Goal: Task Accomplishment & Management: Use online tool/utility

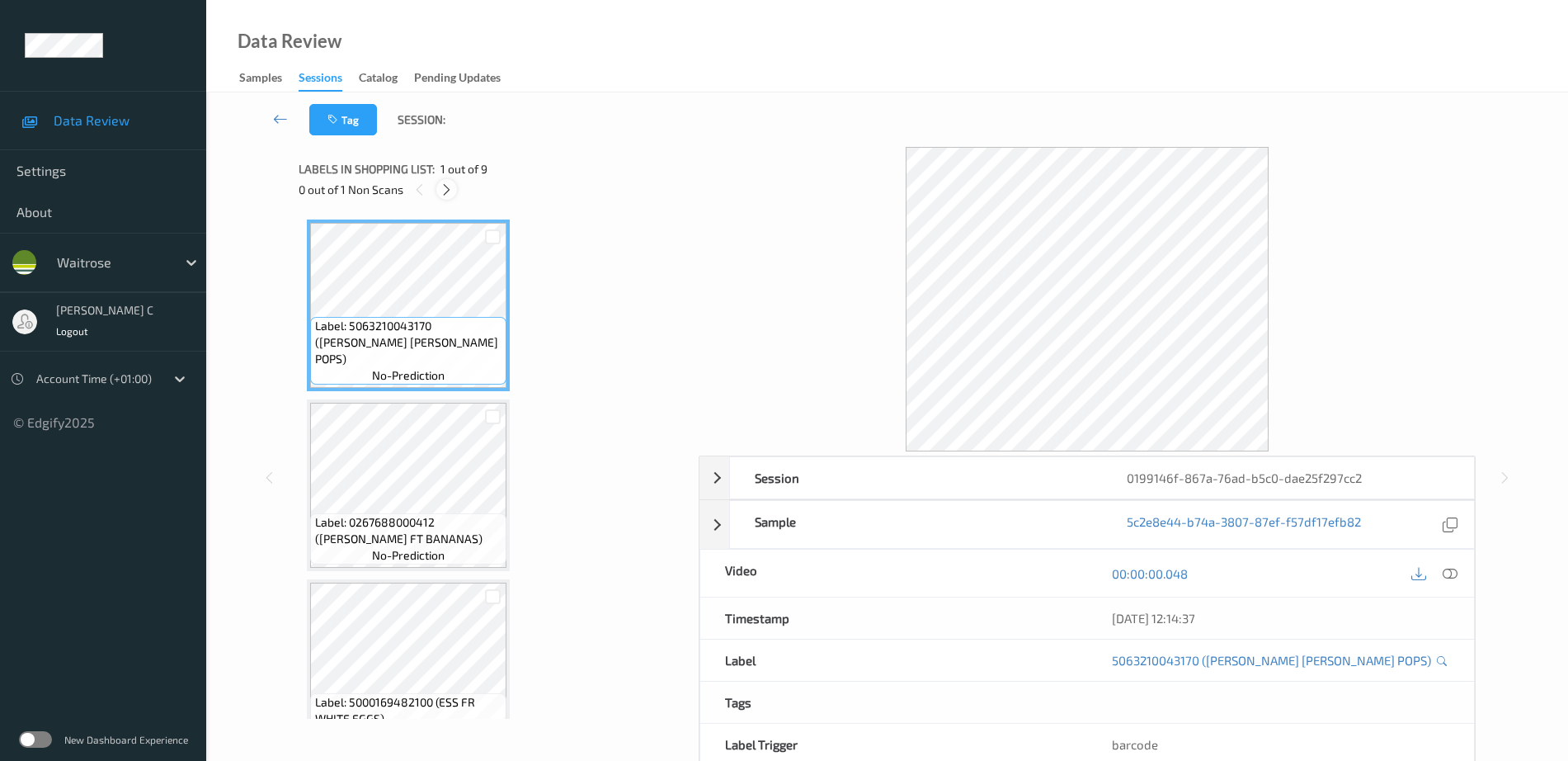
click at [448, 197] on div at bounding box center [447, 189] width 21 height 21
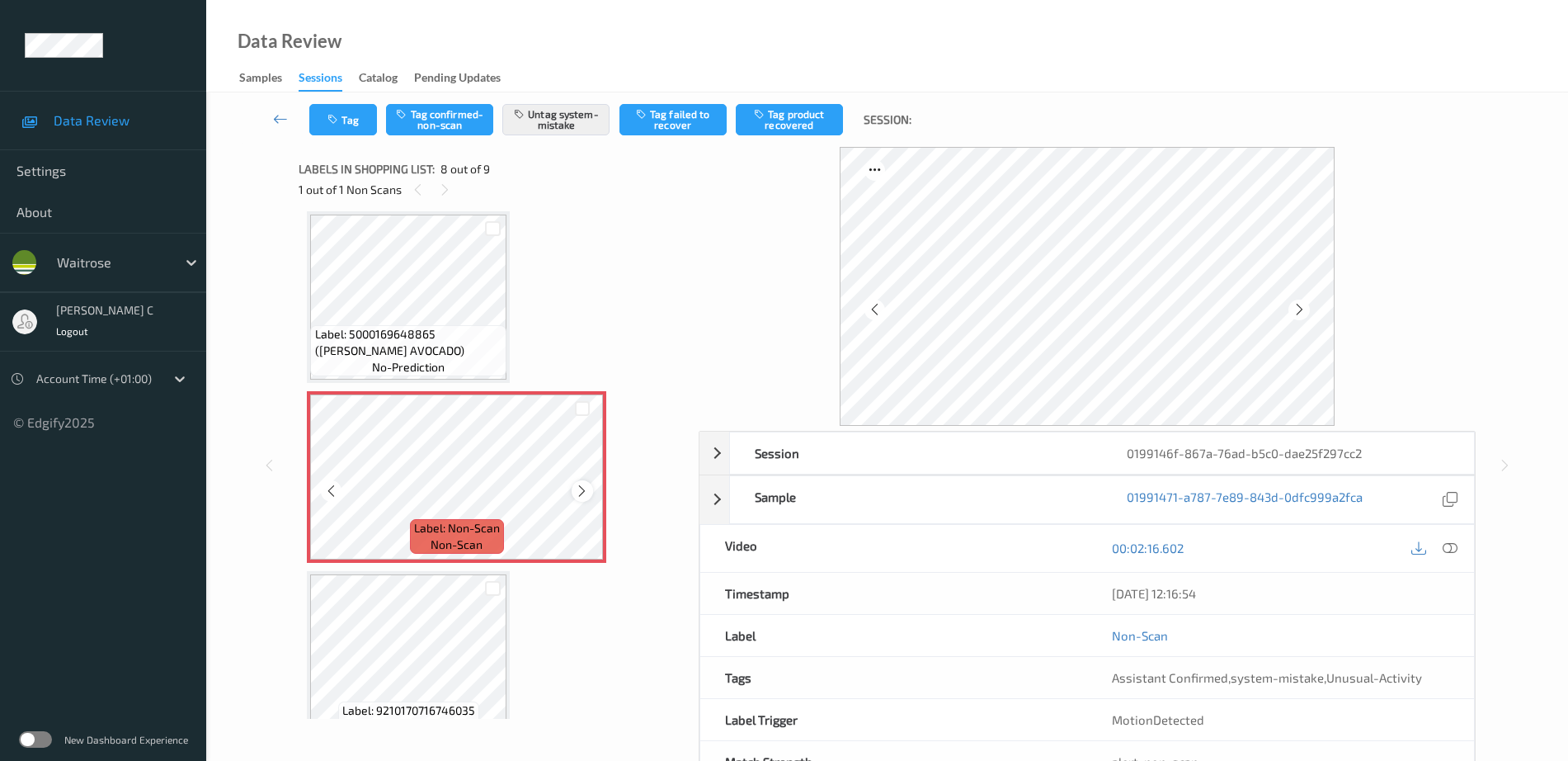
click at [583, 491] on icon at bounding box center [582, 490] width 14 height 15
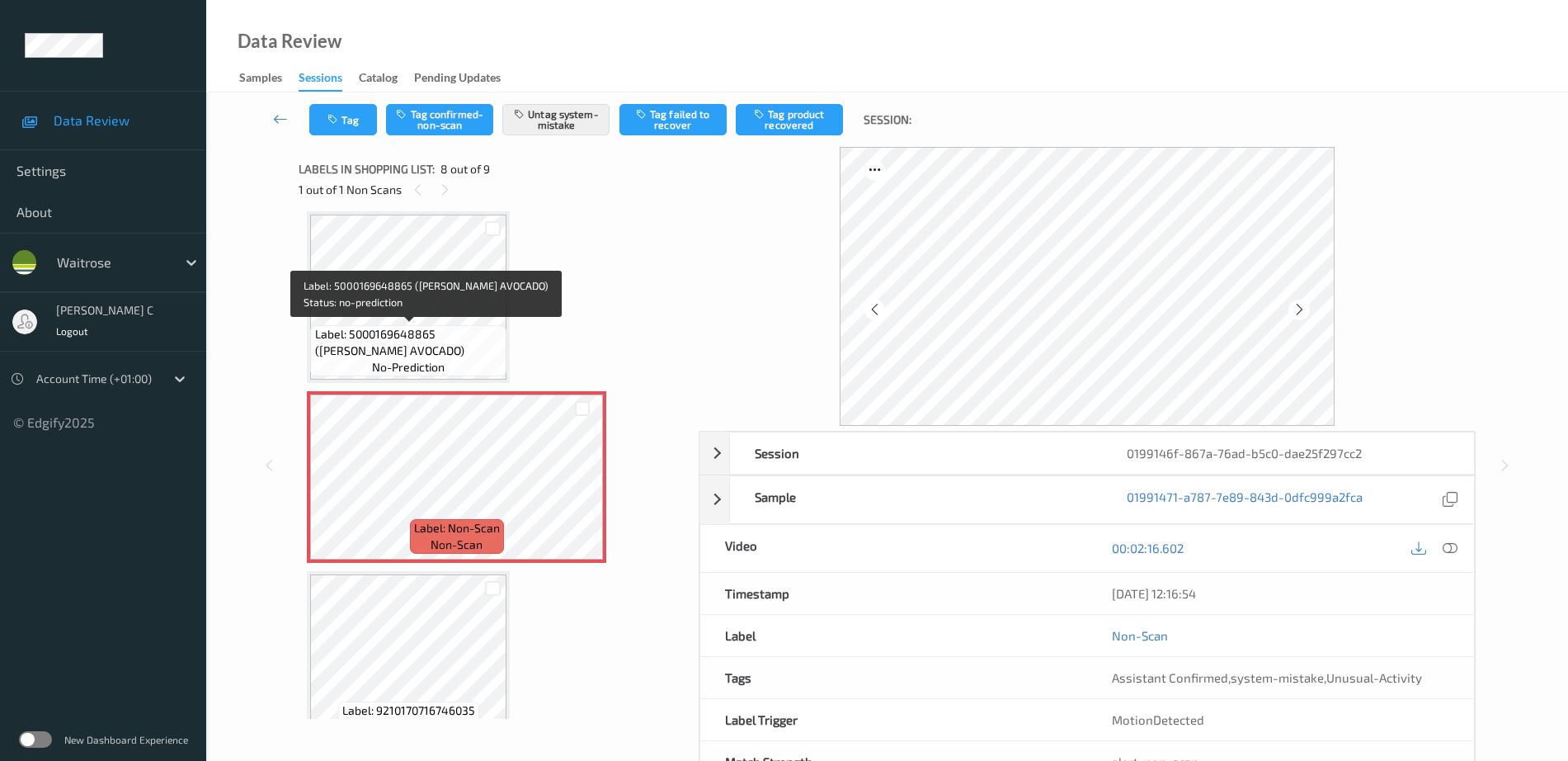
click at [446, 326] on span "Label: 5000169648865 ([PERSON_NAME] AVOCADO)" at bounding box center [408, 342] width 188 height 33
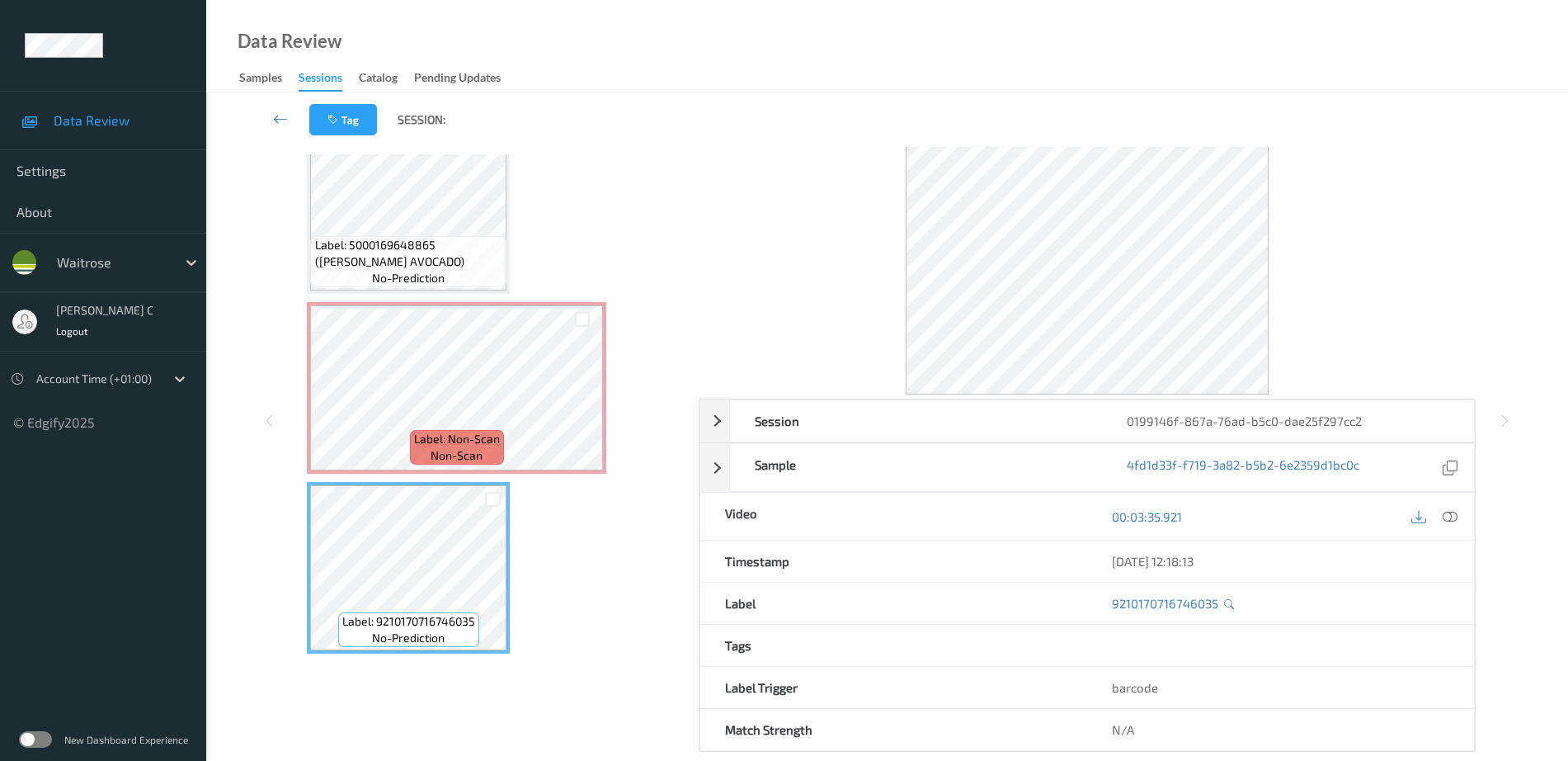
scroll to position [1016, 0]
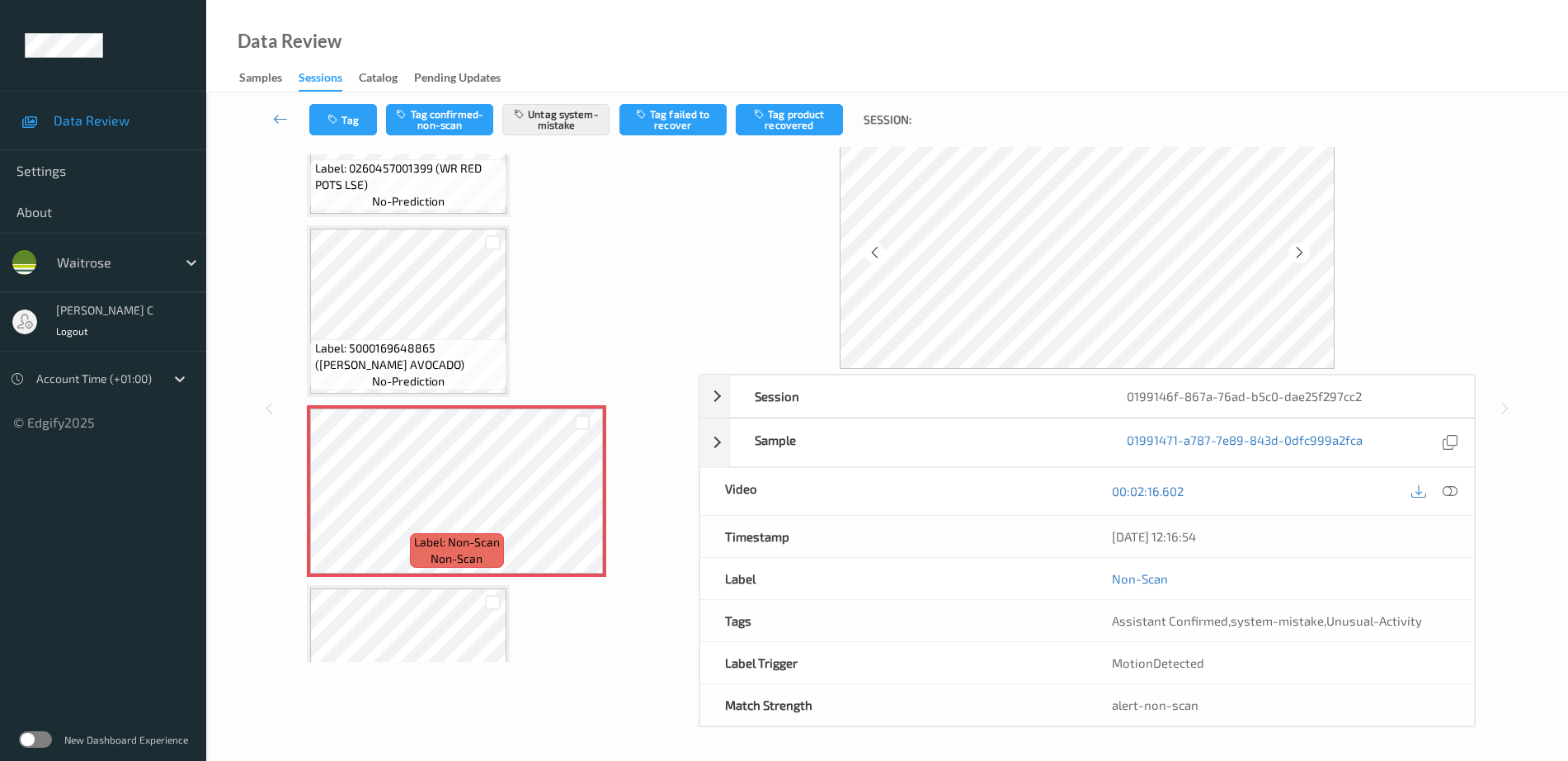
click at [404, 341] on span "Label: 5000169648865 ([PERSON_NAME] AVOCADO)" at bounding box center [408, 356] width 188 height 33
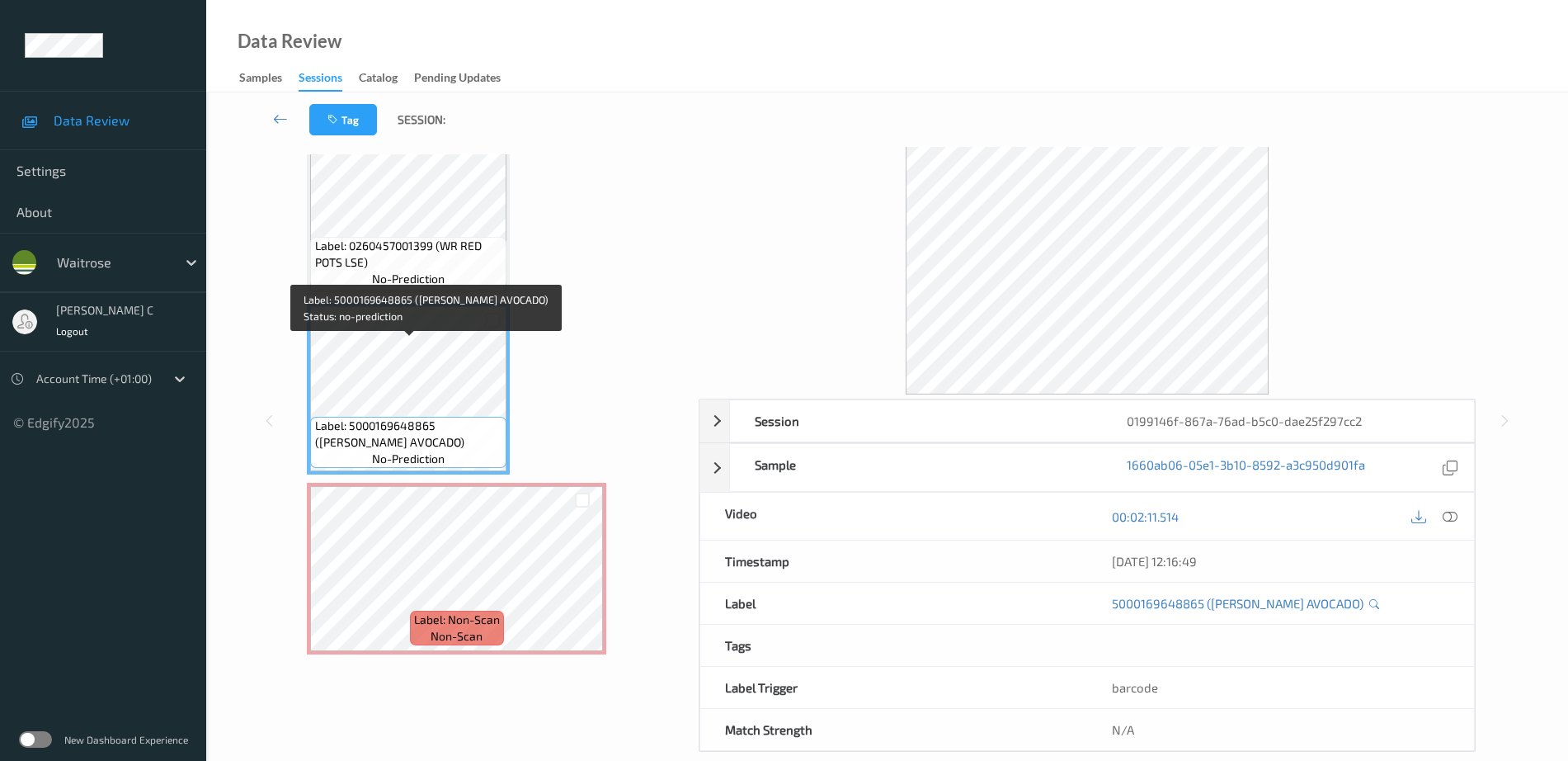
scroll to position [913, 0]
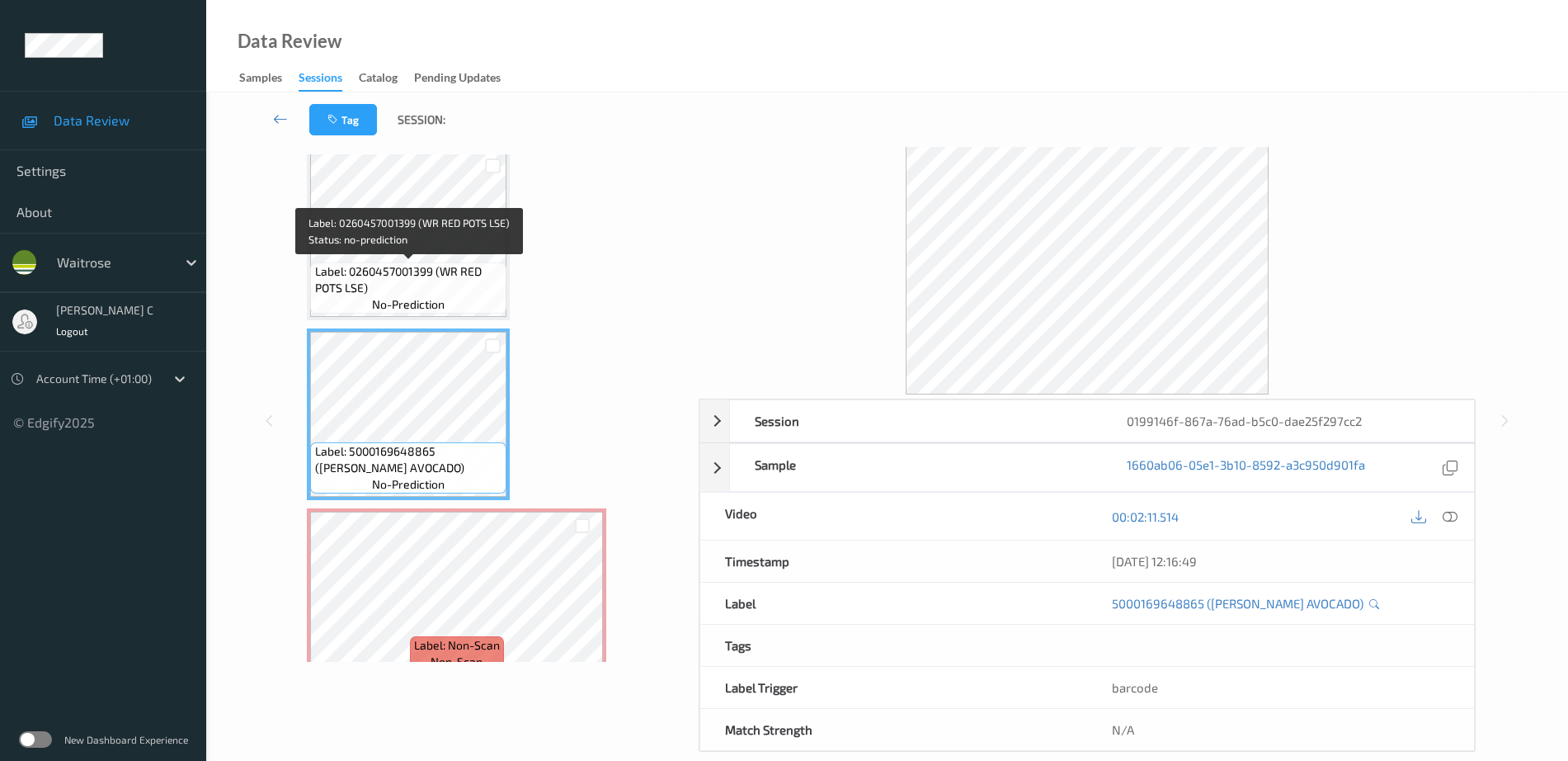
click at [399, 263] on span "Label: 0260457001399 (WR RED POTS LSE)" at bounding box center [408, 279] width 188 height 33
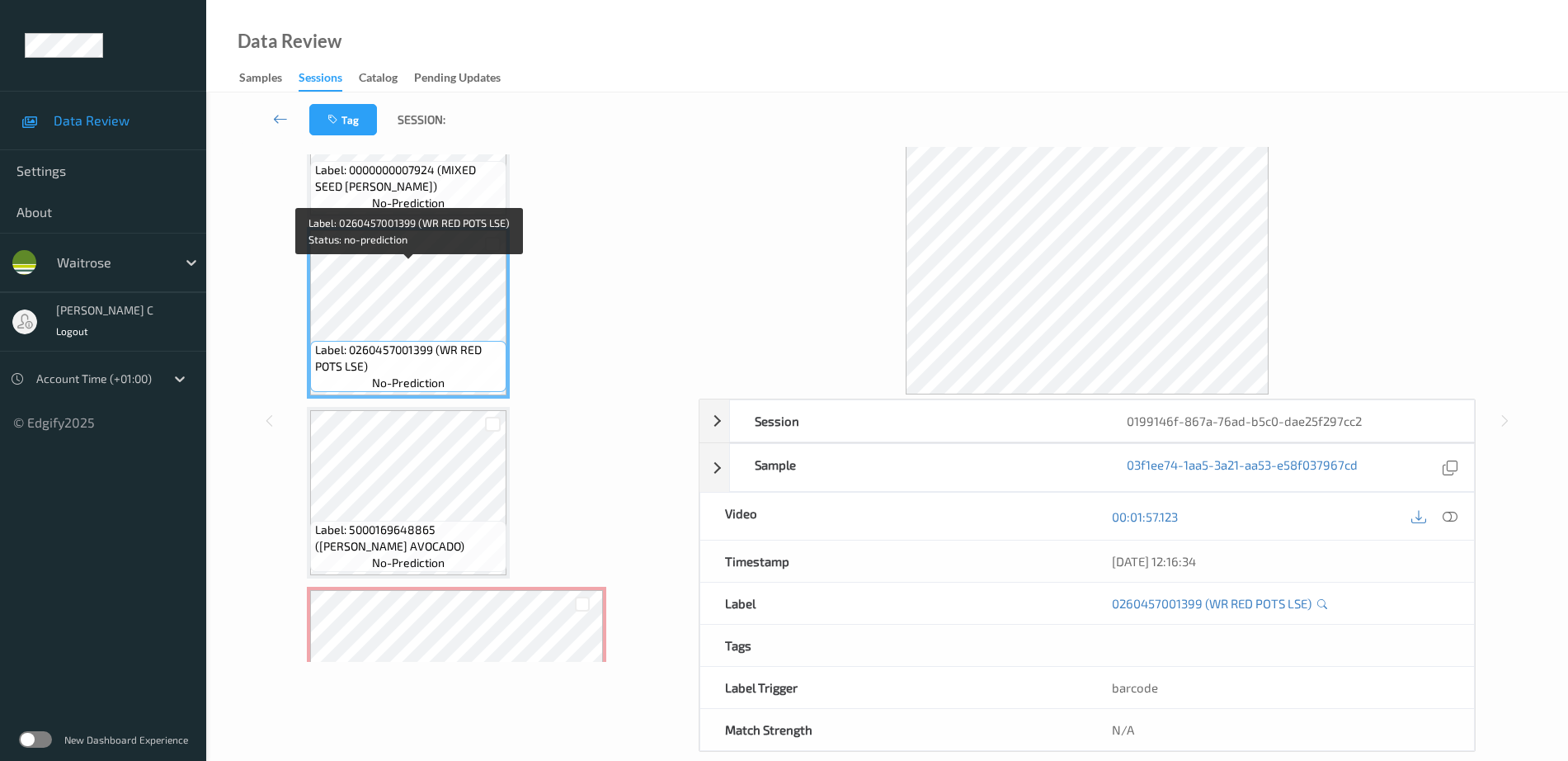
scroll to position [810, 0]
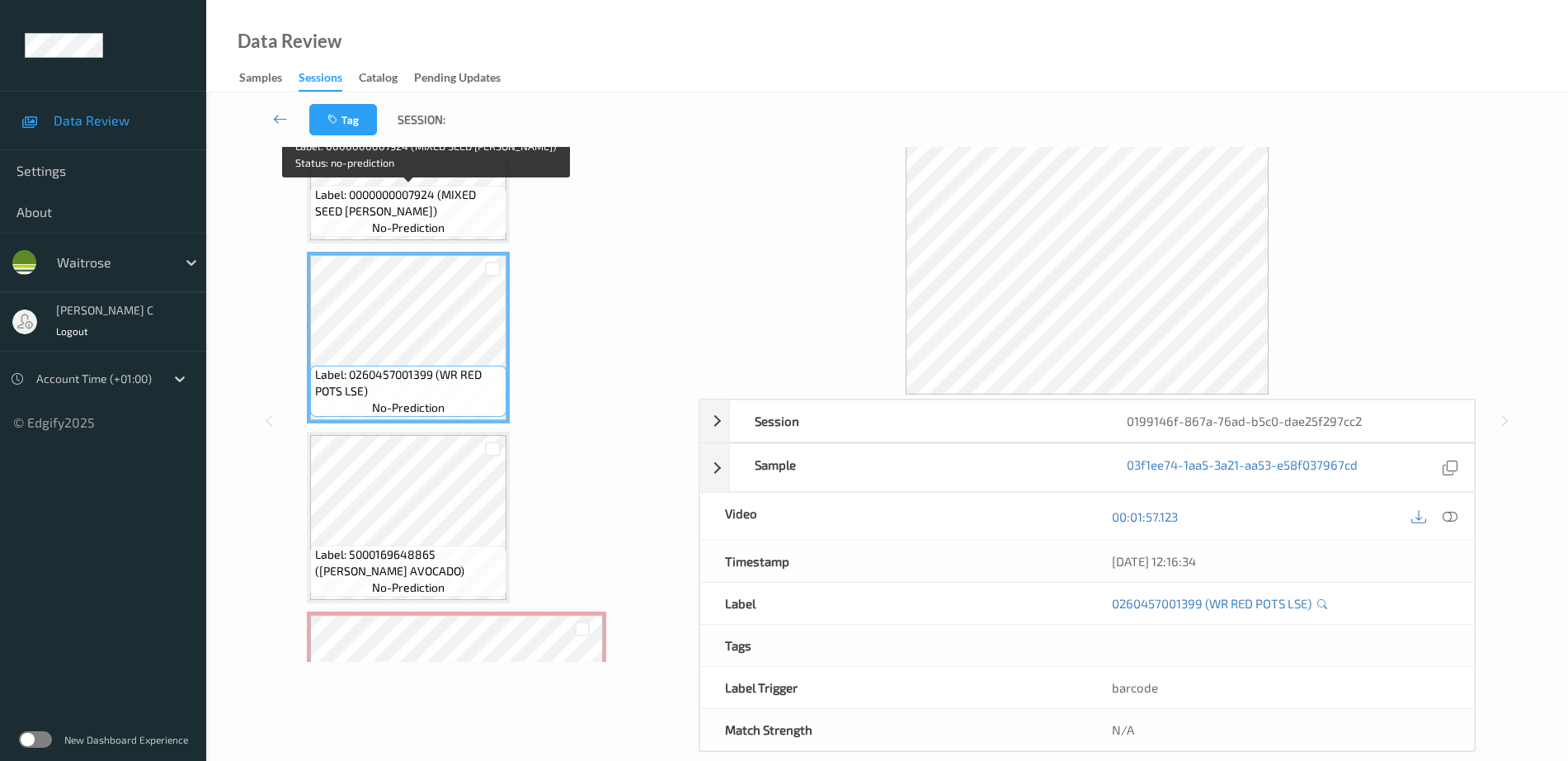
click at [367, 209] on span "Label: 0000000007924 (MIXED SEED [PERSON_NAME])" at bounding box center [408, 203] width 188 height 33
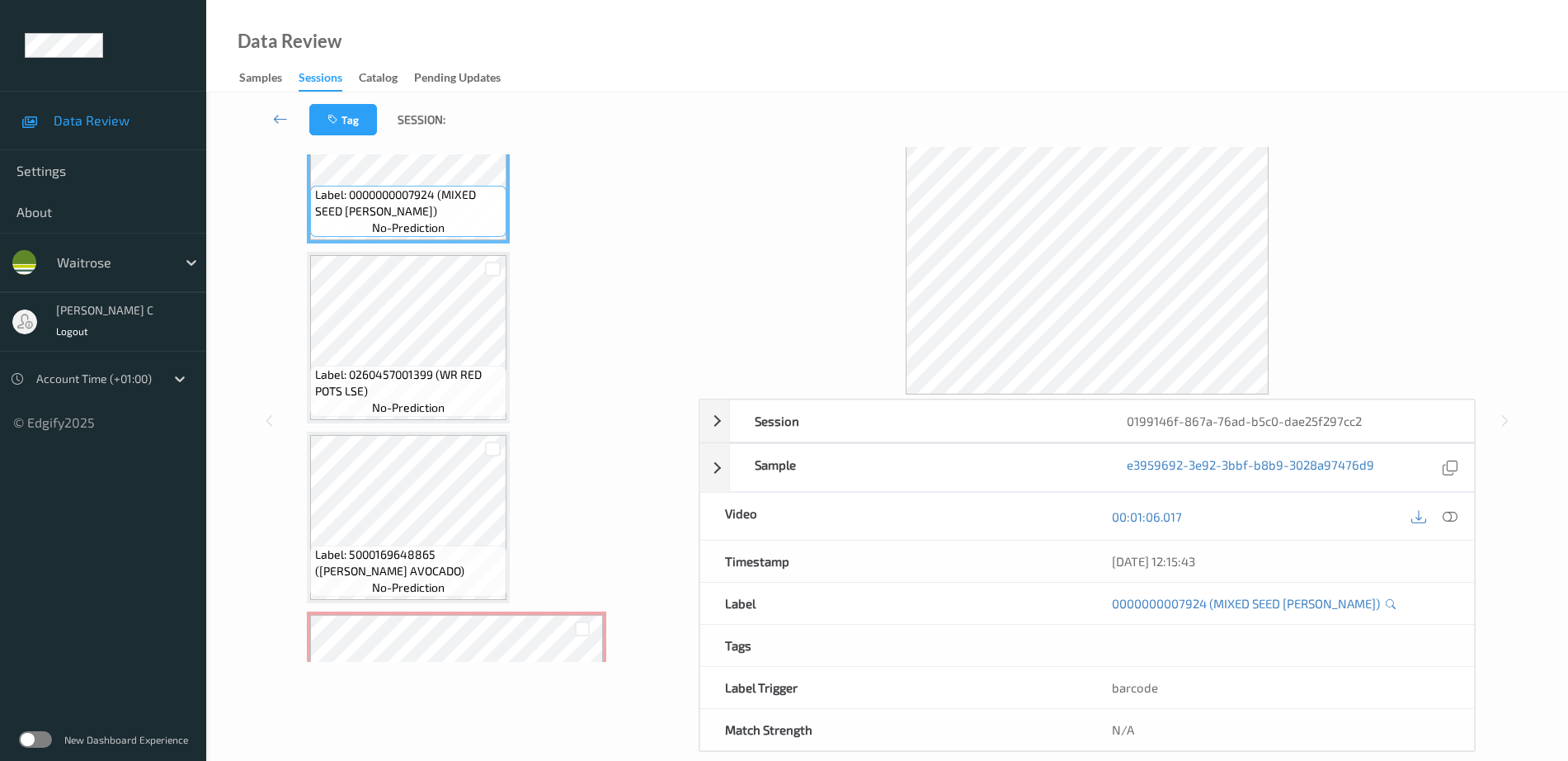
click at [1451, 520] on icon at bounding box center [1450, 516] width 15 height 15
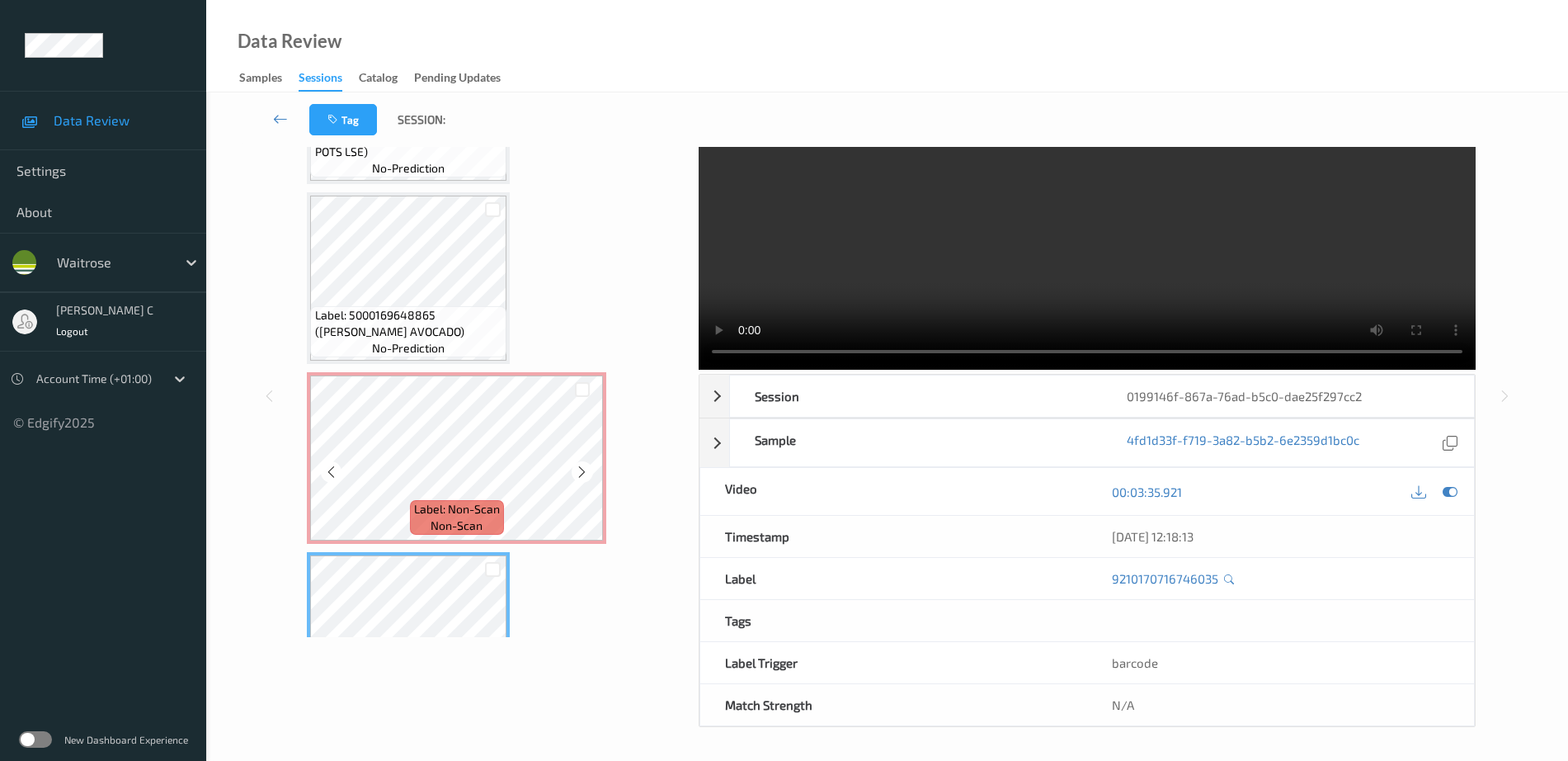
scroll to position [1016, 0]
